Goal: Consume media (video, audio)

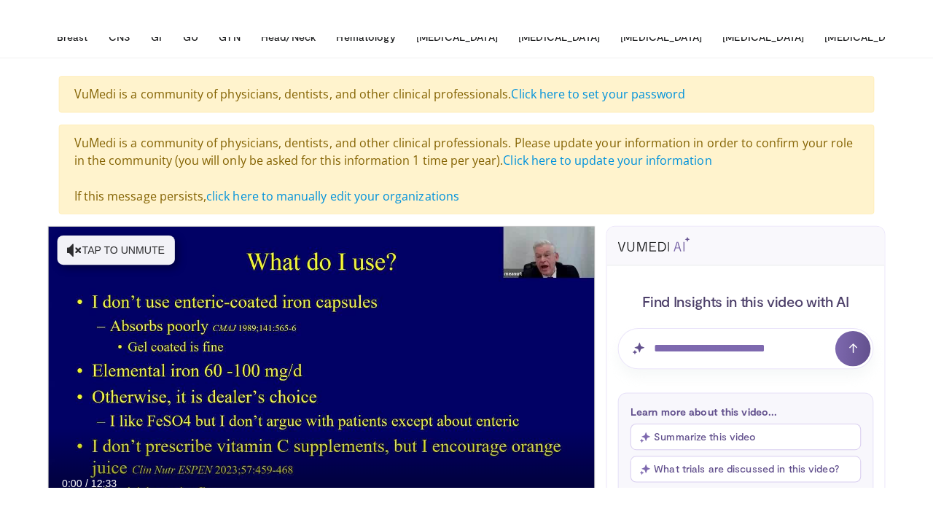
scroll to position [146, 0]
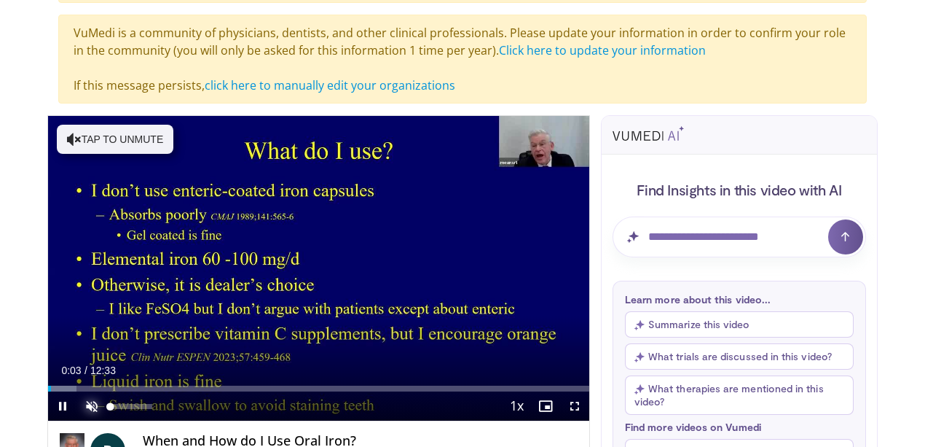
click at [77, 420] on span "Video Player" at bounding box center [91, 405] width 29 height 29
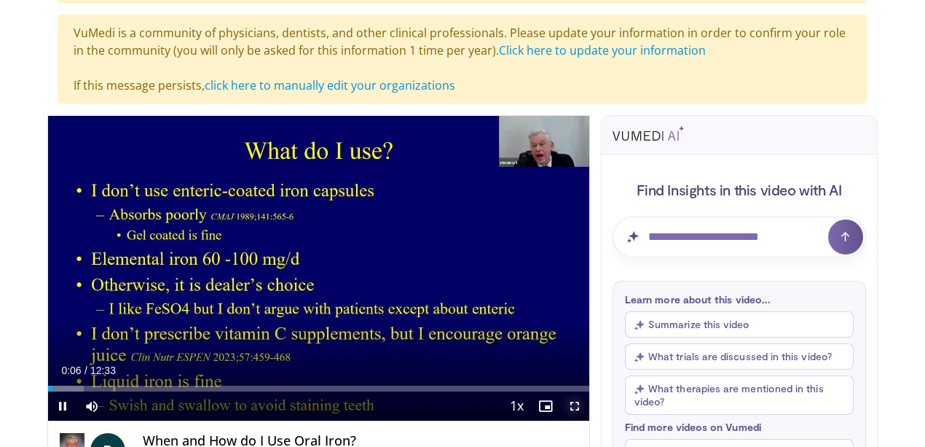
click at [583, 420] on span "Video Player" at bounding box center [574, 405] width 29 height 29
